Goal: Check status

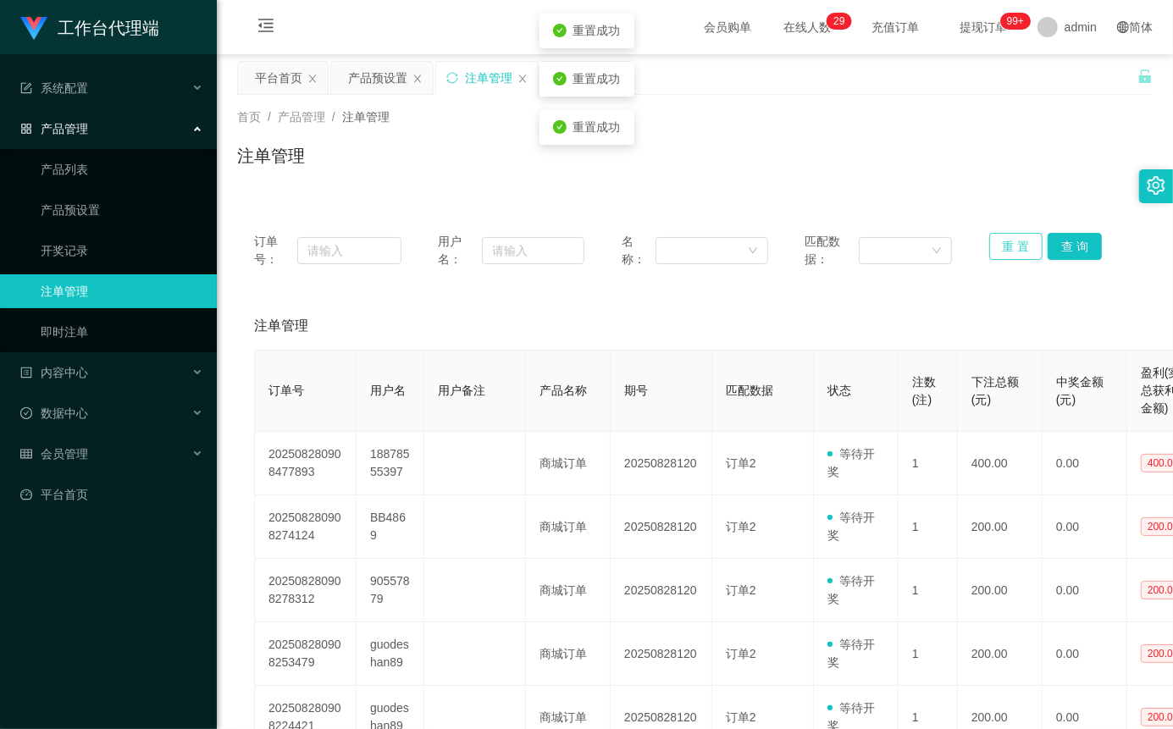
click at [1021, 245] on button "重 置" at bounding box center [1017, 246] width 54 height 27
drag, startPoint x: 556, startPoint y: 252, endPoint x: 579, endPoint y: 255, distance: 23.1
click at [556, 252] on input "text" at bounding box center [533, 250] width 103 height 27
paste input "81722535"
type input "81722535"
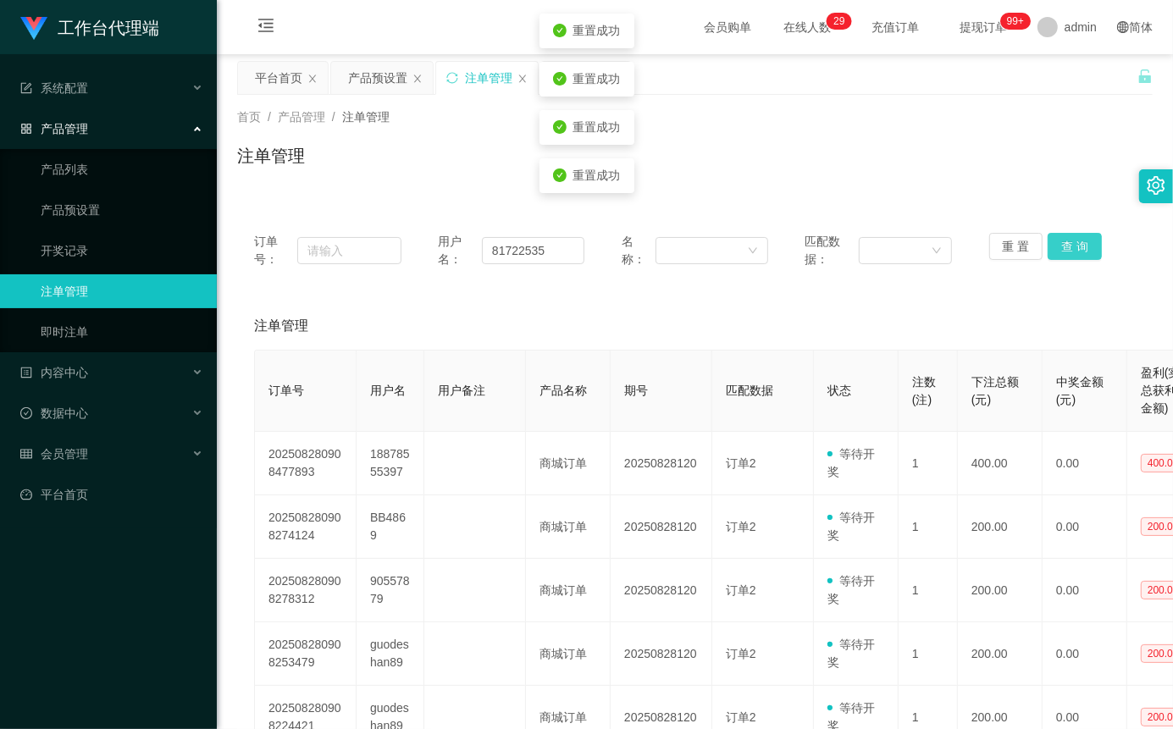
click at [1057, 252] on button "查 询" at bounding box center [1075, 246] width 54 height 27
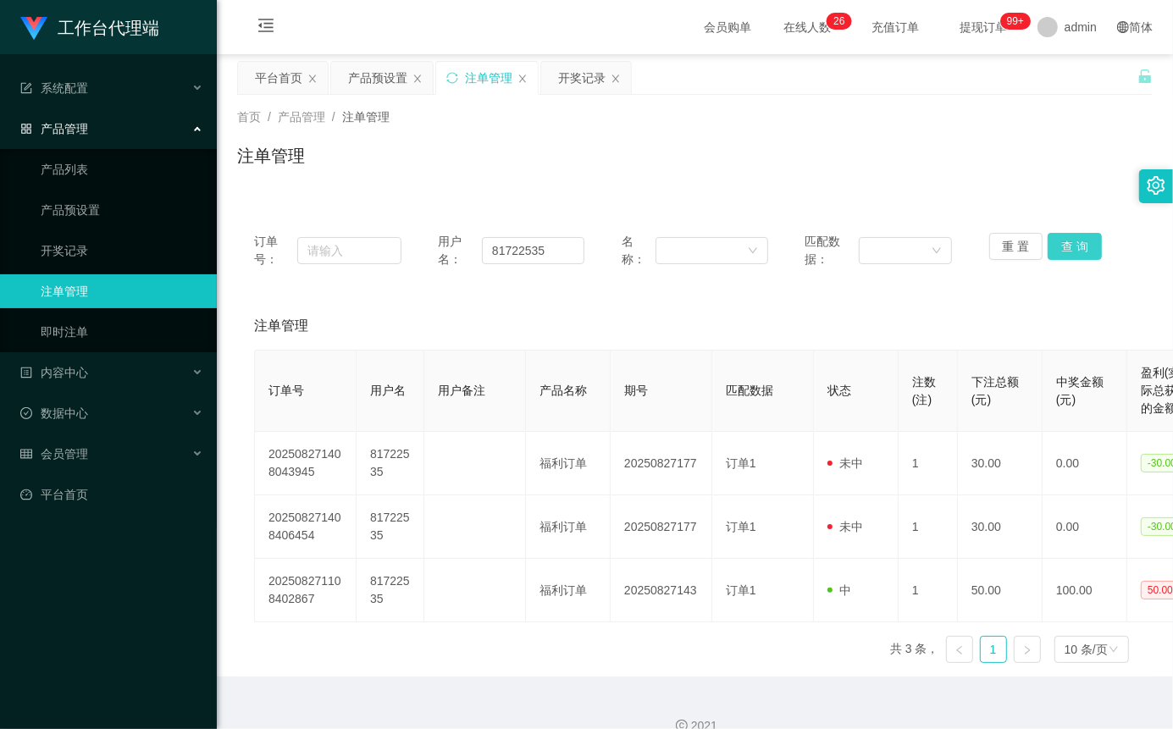
click at [1076, 251] on button "查 询" at bounding box center [1075, 246] width 54 height 27
click at [1076, 251] on div "重 置 查 询" at bounding box center [1063, 251] width 147 height 36
click at [1076, 251] on button "查 询" at bounding box center [1075, 246] width 54 height 27
click at [1073, 250] on button "查 询" at bounding box center [1075, 246] width 54 height 27
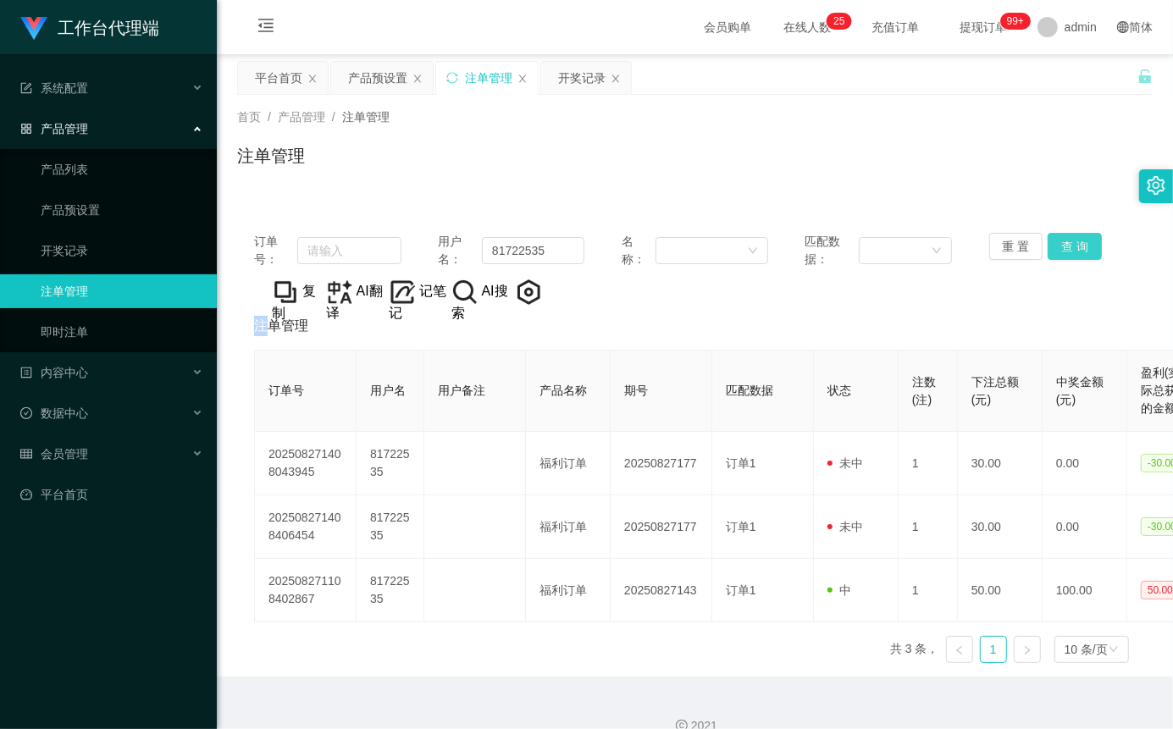
click at [1062, 243] on button "查 询" at bounding box center [1075, 246] width 54 height 27
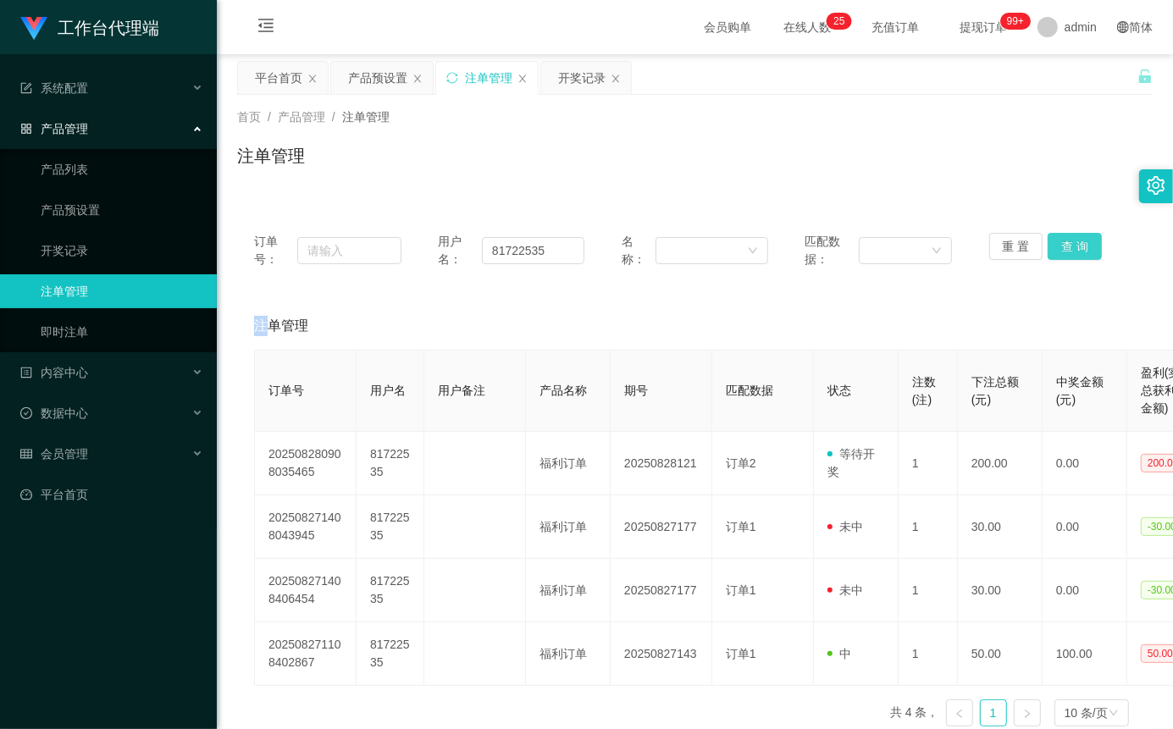
click at [1076, 251] on button "查 询" at bounding box center [1075, 246] width 54 height 27
click at [1072, 246] on button "查 询" at bounding box center [1075, 246] width 54 height 27
